Goal: Information Seeking & Learning: Learn about a topic

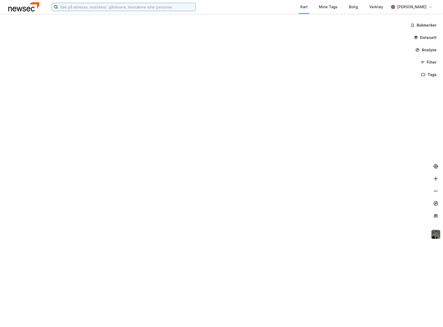
click at [115, 7] on input at bounding box center [127, 7] width 138 height 8
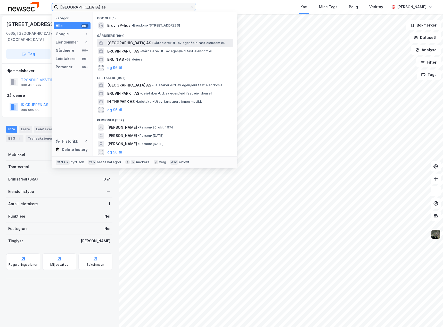
type input "[GEOGRAPHIC_DATA] as"
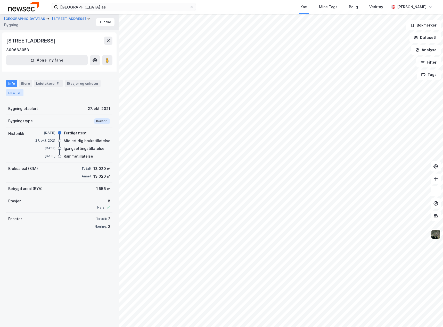
click at [15, 94] on div "ESG 3" at bounding box center [14, 92] width 17 height 7
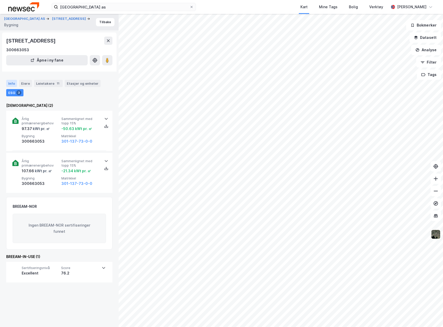
click at [9, 82] on div "Info" at bounding box center [11, 83] width 11 height 7
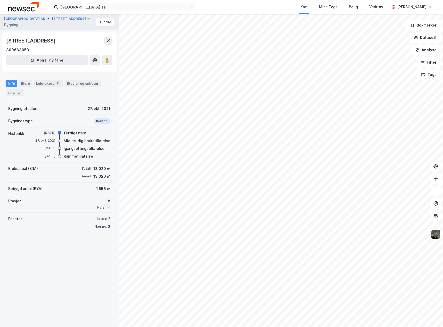
click at [99, 22] on button "Tilbake" at bounding box center [105, 22] width 19 height 8
click at [12, 91] on div "ESG 3" at bounding box center [14, 92] width 17 height 7
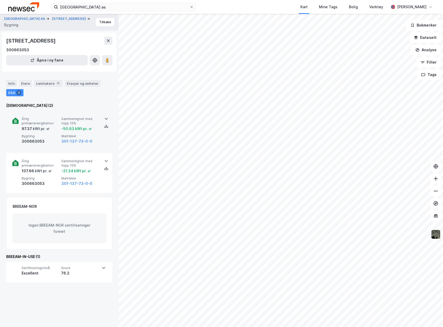
click at [104, 139] on div "Årlig primærenergibehov 97.37 kWt pr. ㎡ Sammenlignet med topp 15% -50.63 kWt pr…" at bounding box center [59, 131] width 106 height 40
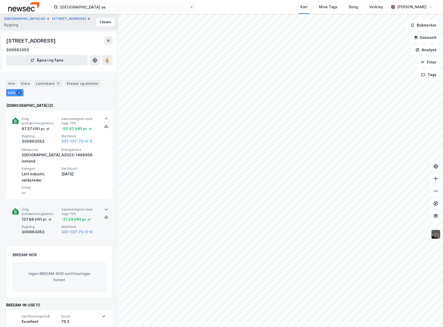
click at [97, 225] on div "Årlig primærenergibehov 107.66 kWt pr. ㎡ Sammenlignet med topp 15% -21.34 kWt p…" at bounding box center [59, 221] width 94 height 40
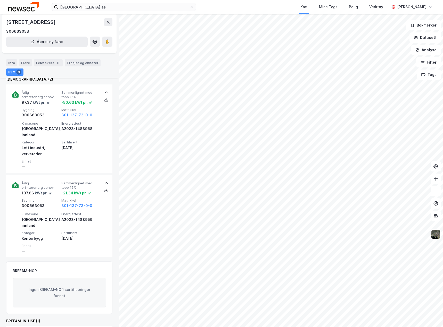
scroll to position [40, 0]
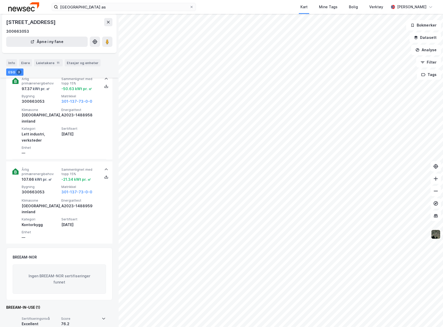
click at [102, 313] on div "Sertifiseringsnivå Excellent Score 76.2" at bounding box center [58, 323] width 93 height 21
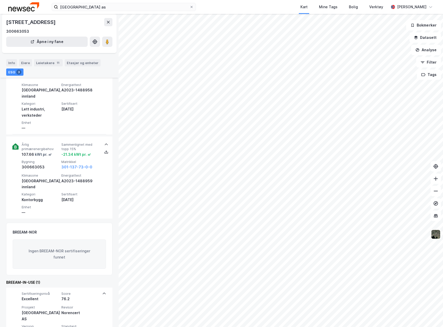
scroll to position [82, 0]
